Goal: Navigation & Orientation: Find specific page/section

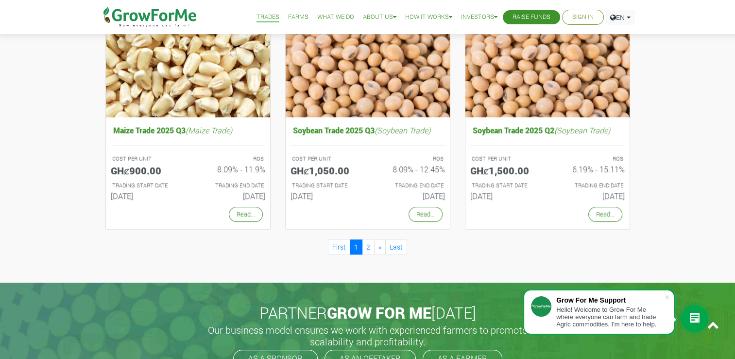
scroll to position [875, 0]
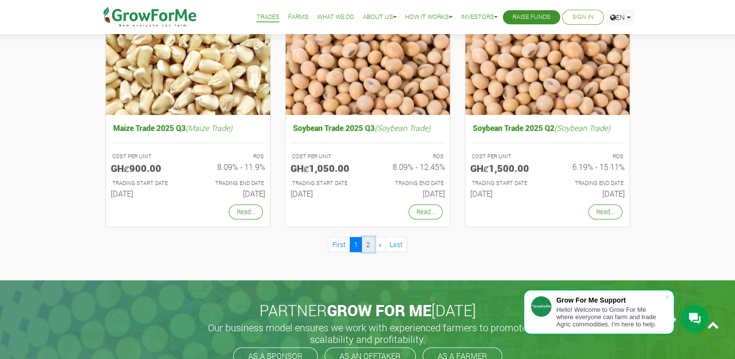
click at [368, 244] on link "2" at bounding box center [368, 244] width 13 height 15
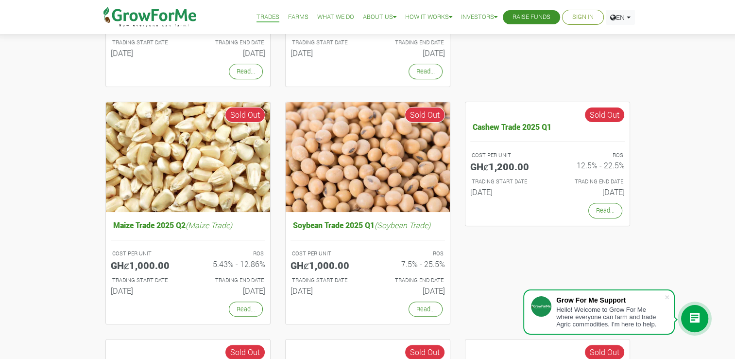
scroll to position [292, 0]
